Goal: Information Seeking & Learning: Learn about a topic

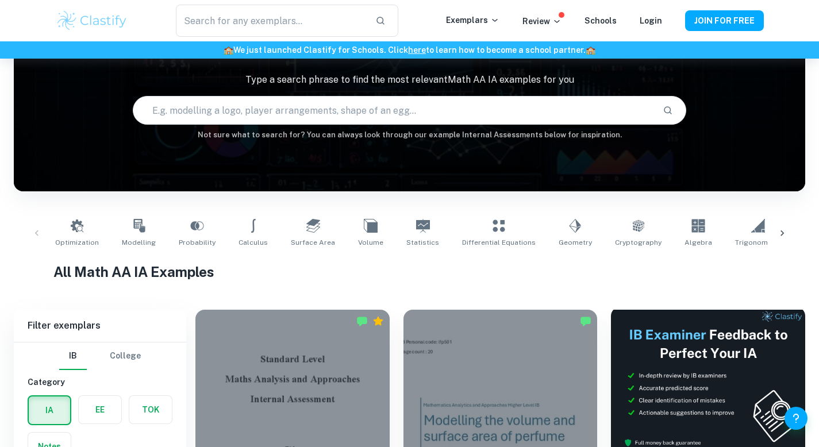
scroll to position [80, 0]
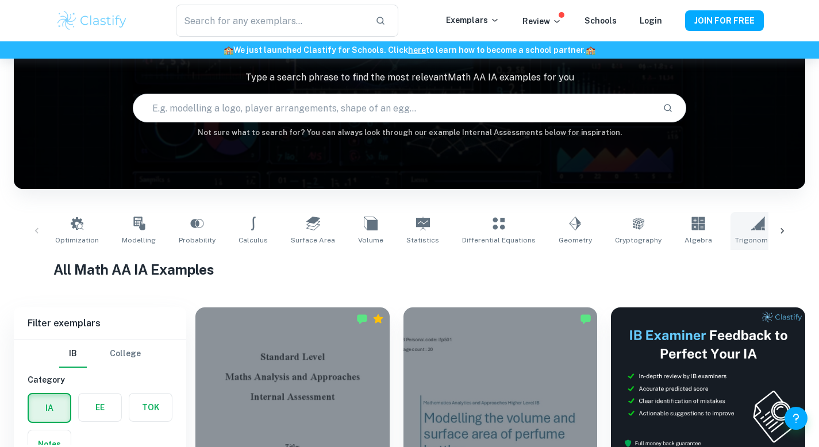
click at [751, 229] on icon at bounding box center [758, 224] width 14 height 14
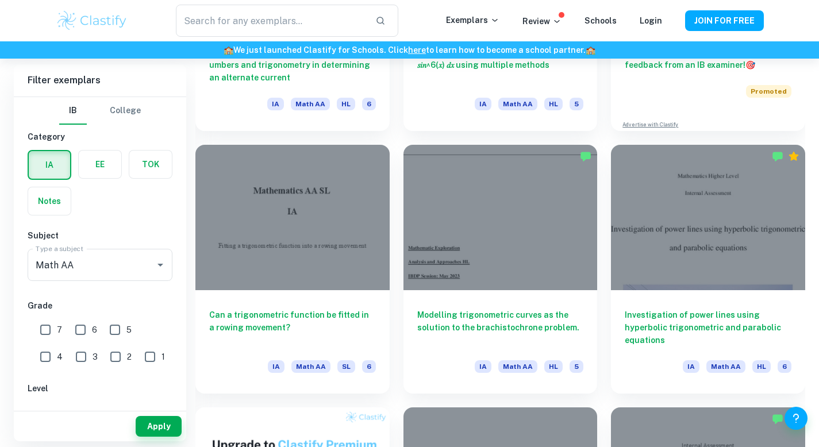
scroll to position [518, 0]
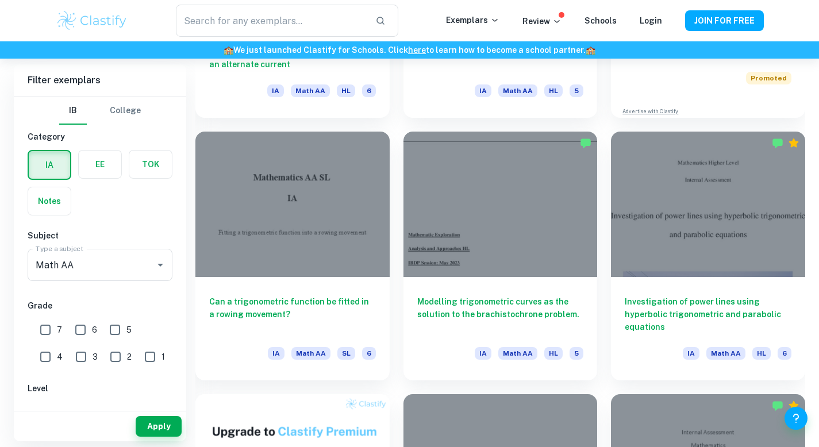
click at [54, 335] on input "7" at bounding box center [45, 329] width 23 height 23
checkbox input "true"
click at [161, 429] on button "Apply" at bounding box center [159, 426] width 46 height 21
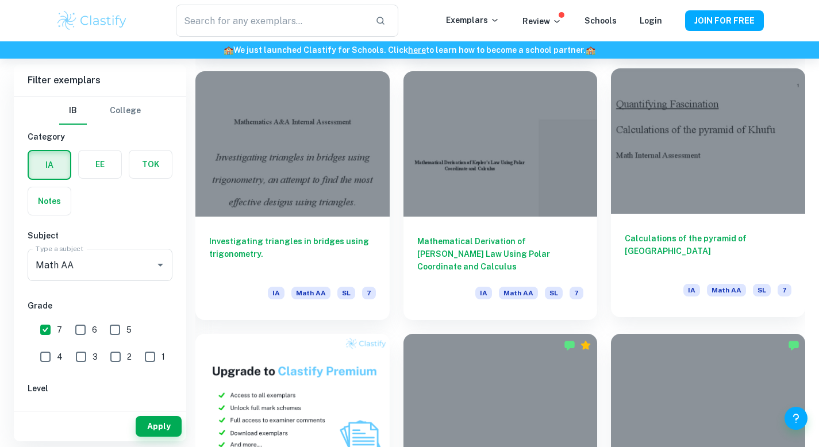
scroll to position [580, 0]
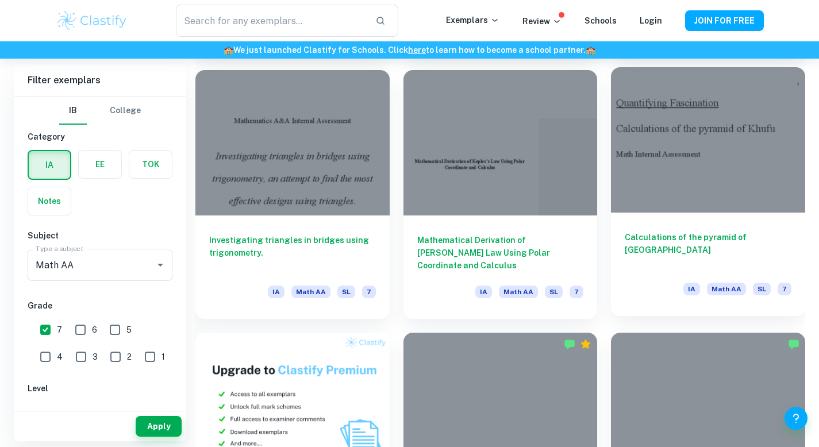
click at [706, 164] on div at bounding box center [708, 139] width 194 height 145
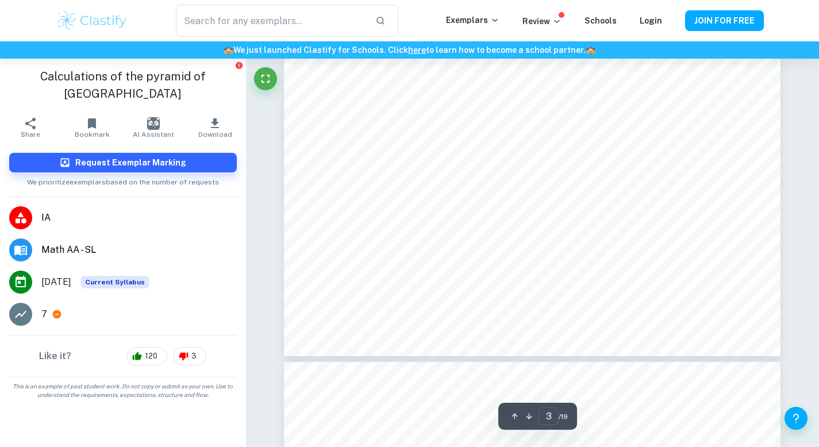
scroll to position [1988, 0]
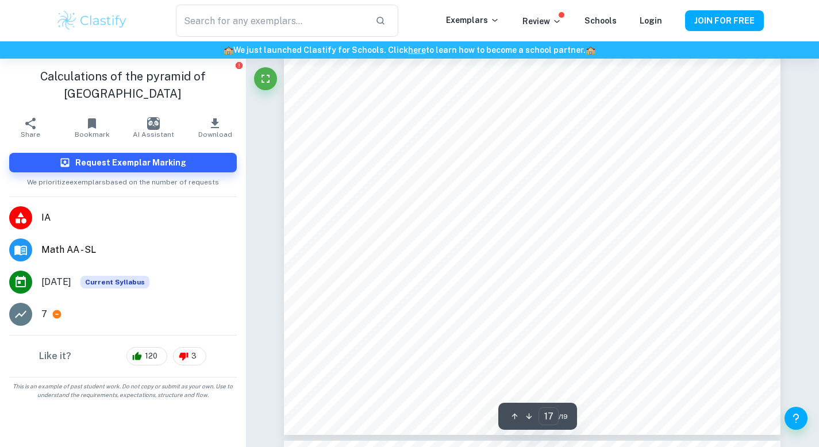
type input "18"
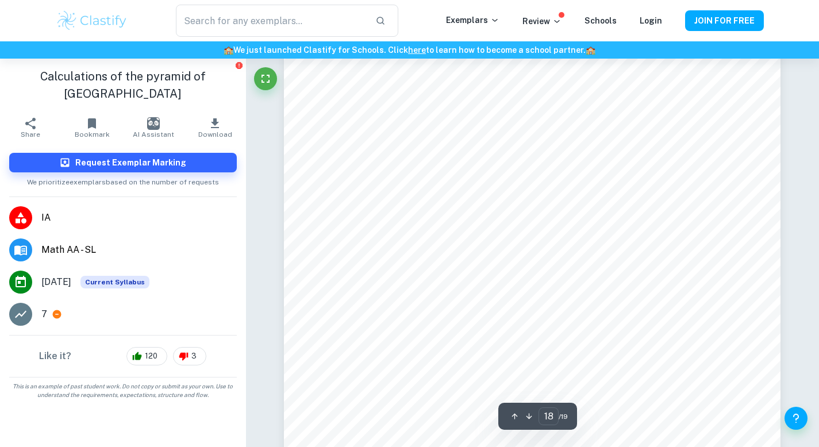
scroll to position [12496, 0]
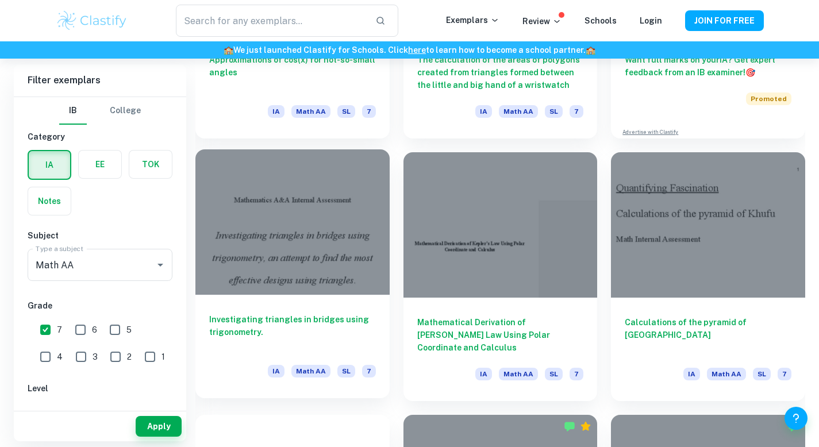
scroll to position [517, 0]
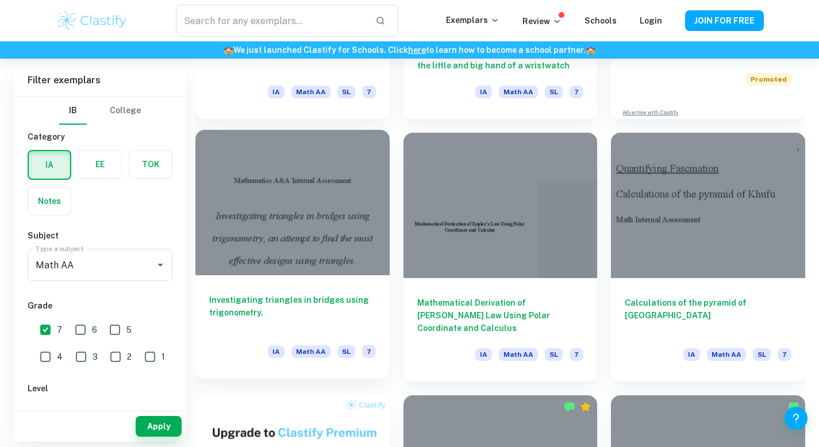
click at [295, 217] on div at bounding box center [292, 202] width 194 height 145
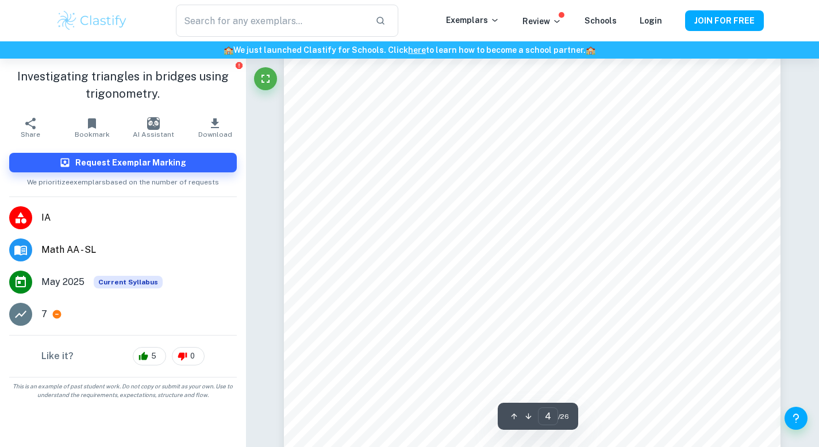
scroll to position [2568, 0]
type input "7"
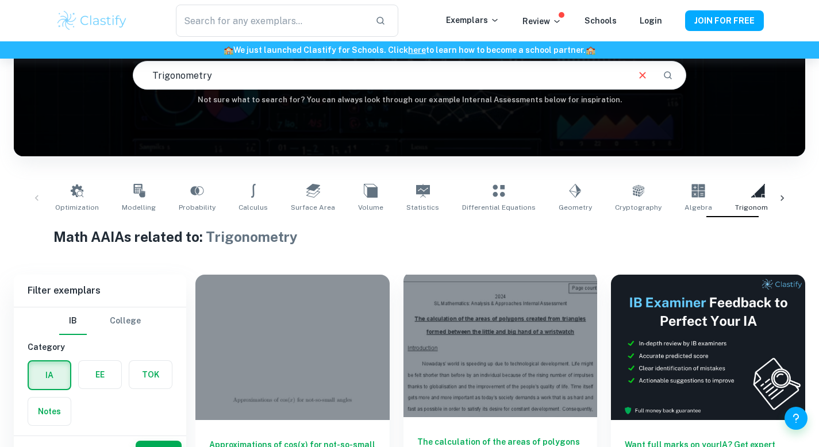
scroll to position [187, 0]
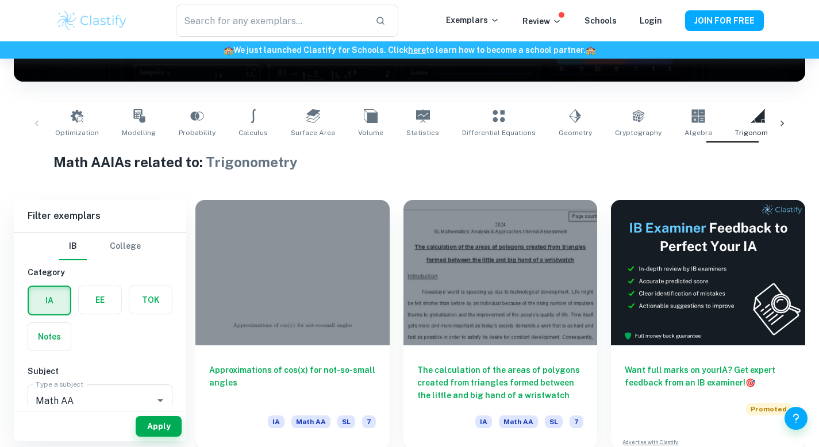
click at [200, 124] on link "Probability" at bounding box center [197, 124] width 46 height 38
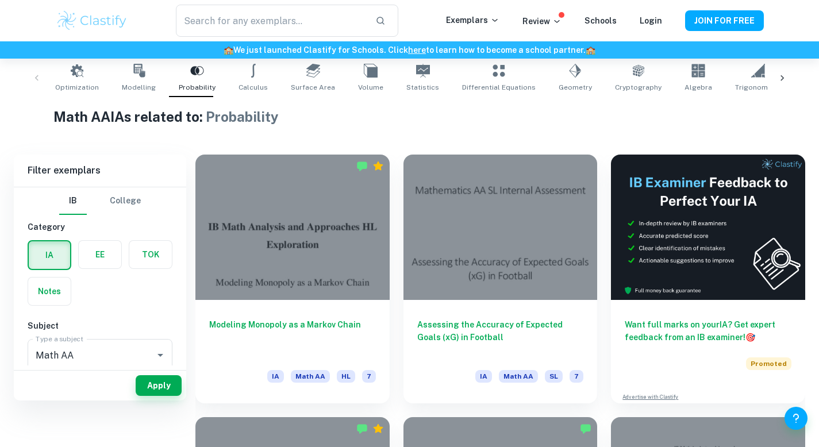
scroll to position [28, 0]
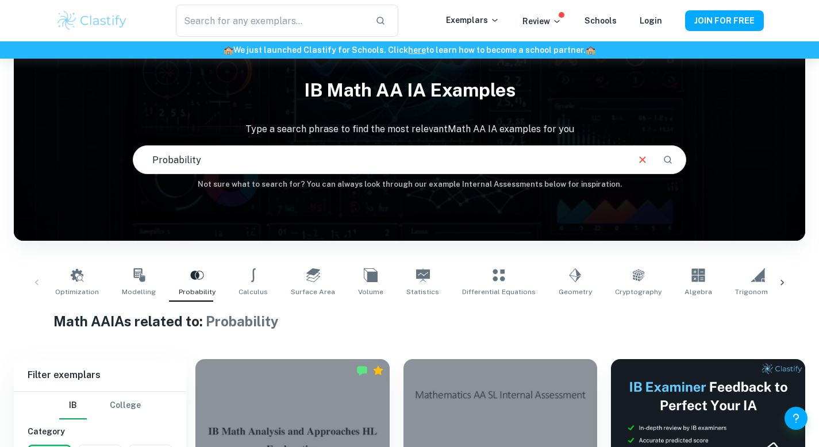
click at [787, 279] on icon at bounding box center [781, 282] width 11 height 11
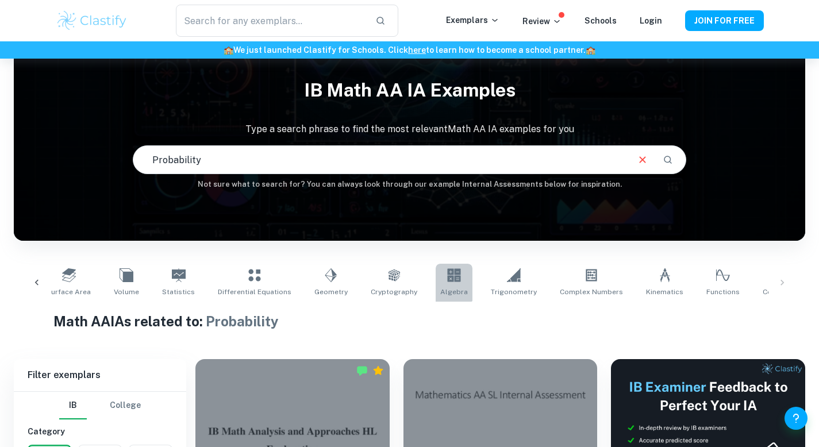
click at [435, 275] on link "Algebra" at bounding box center [453, 283] width 37 height 38
type input "Algebra"
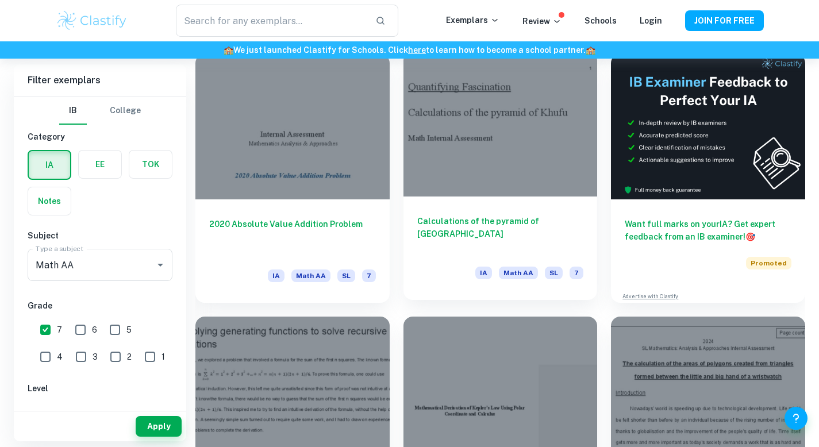
scroll to position [334, 0]
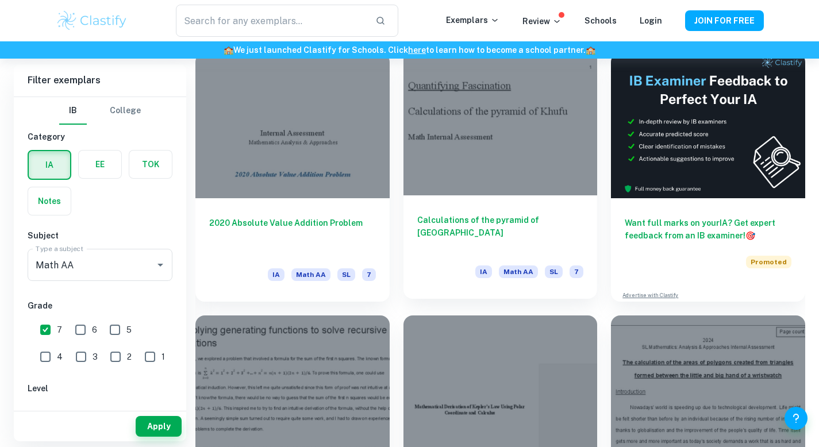
click at [483, 128] on div at bounding box center [500, 122] width 194 height 145
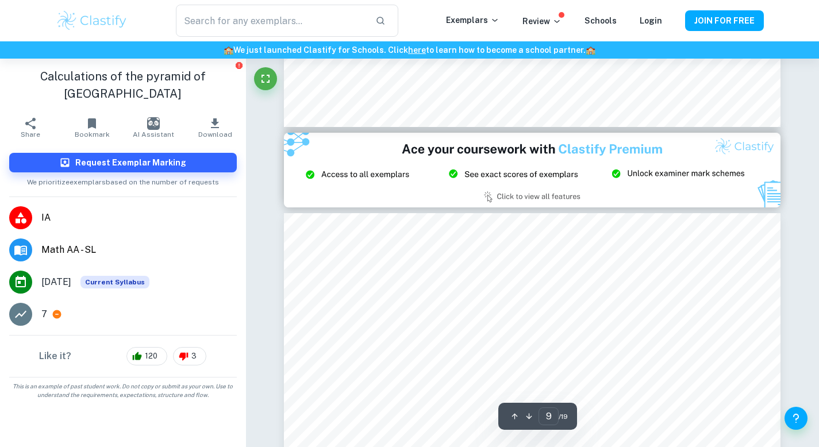
scroll to position [5812, 0]
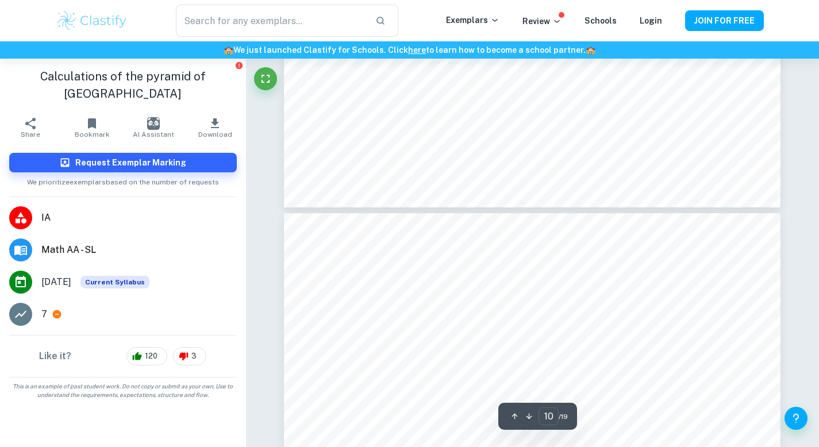
type input "11"
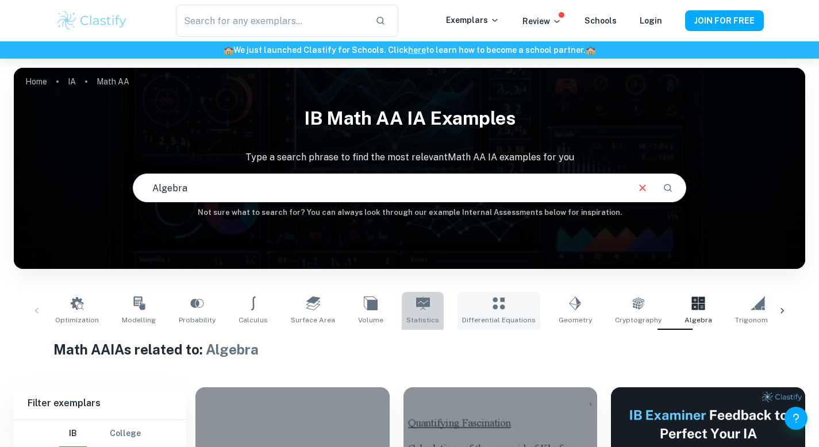
drag, startPoint x: 410, startPoint y: 306, endPoint x: 470, endPoint y: 311, distance: 59.9
click at [416, 306] on icon at bounding box center [423, 303] width 14 height 14
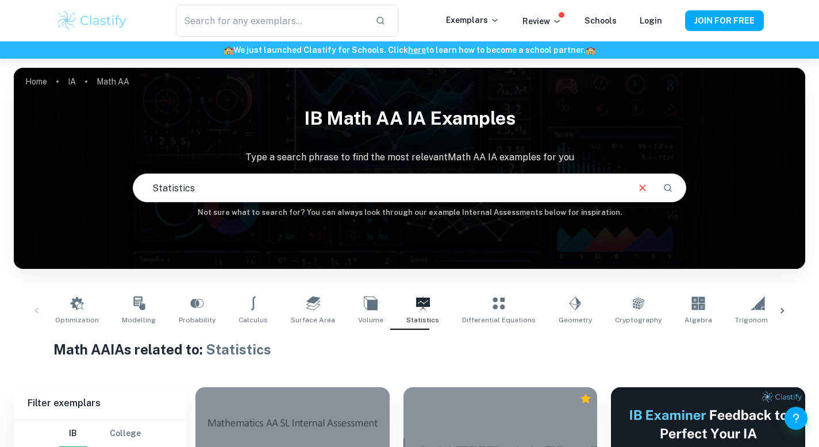
click at [306, 303] on icon at bounding box center [313, 303] width 14 height 14
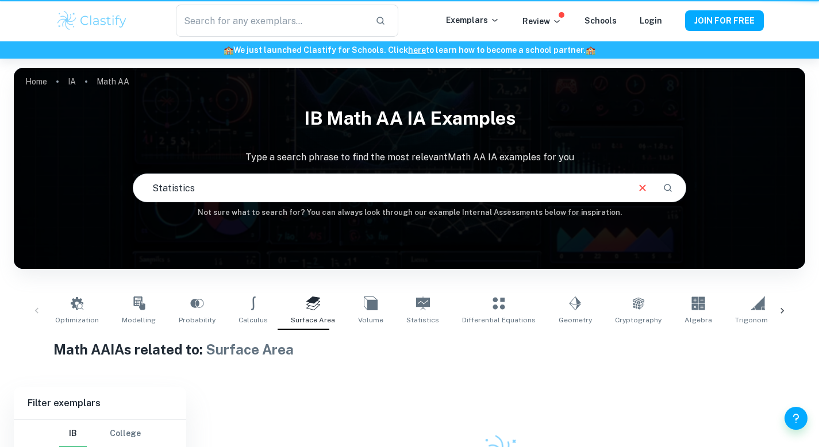
type input "Surface Area"
